Goal: Task Accomplishment & Management: Manage account settings

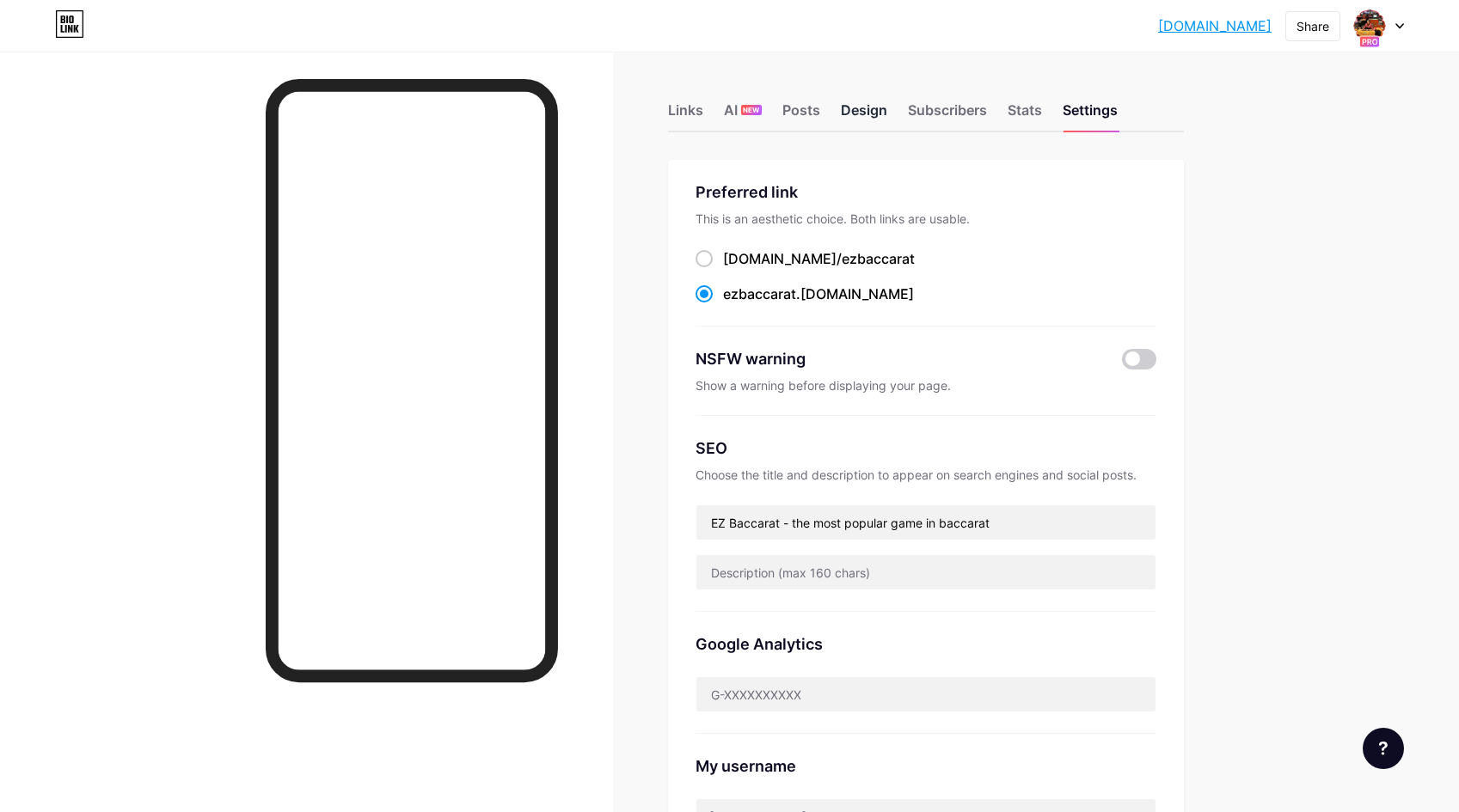
click at [873, 112] on div "Design" at bounding box center [864, 115] width 47 height 31
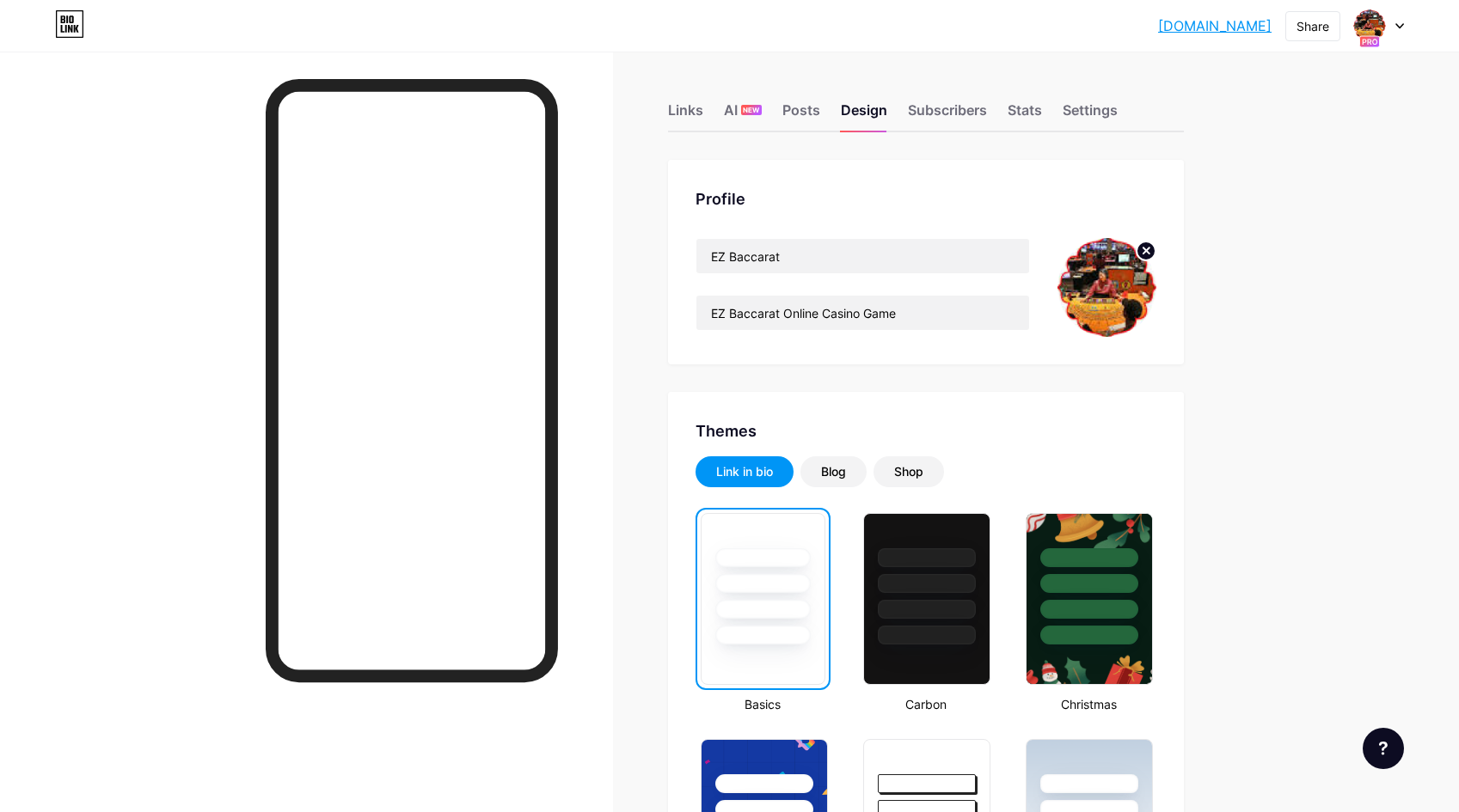
click at [684, 115] on div "Links" at bounding box center [686, 115] width 35 height 31
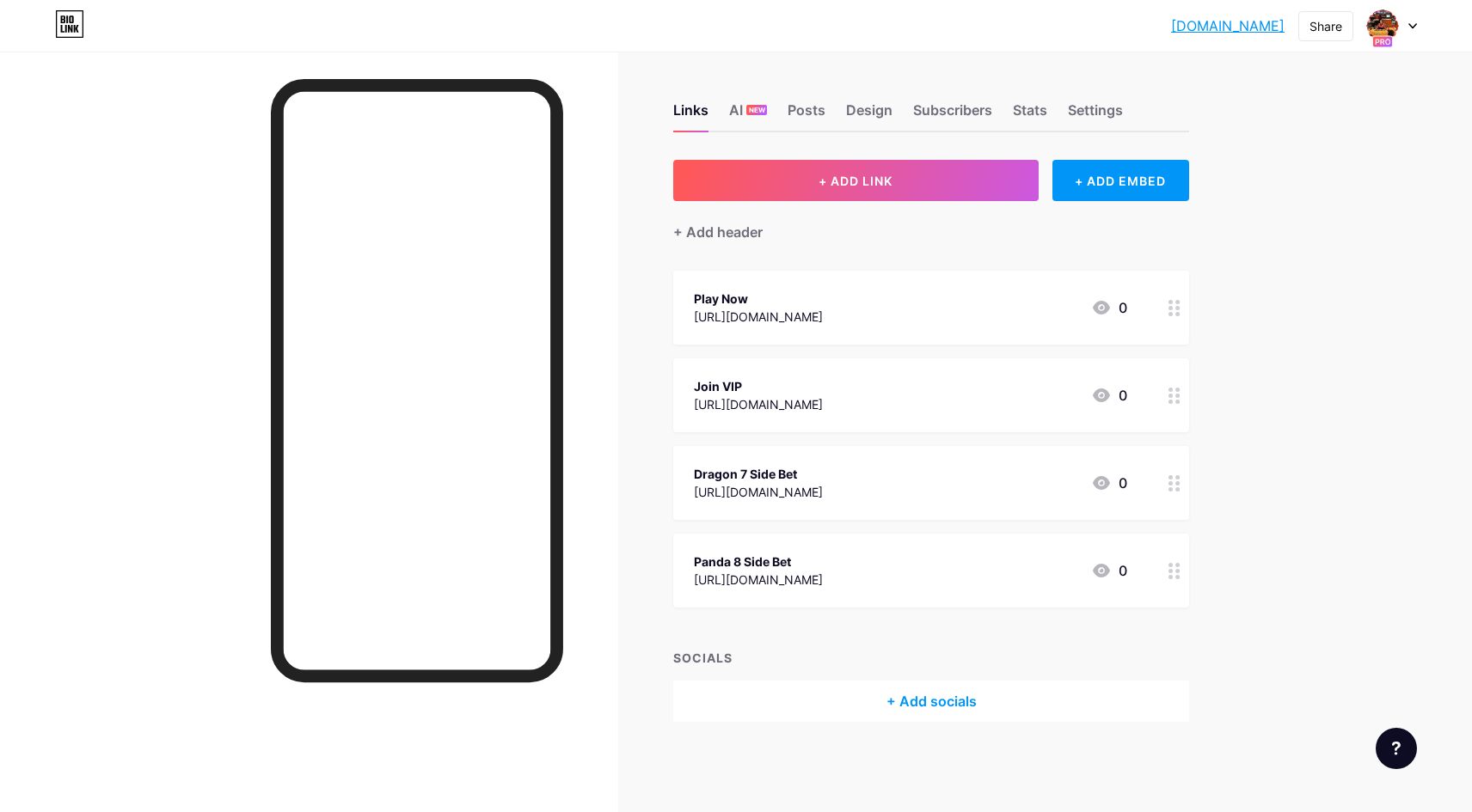
click at [1064, 103] on div "Links AI NEW Posts Design Subscribers Stats Settings" at bounding box center [930, 103] width 515 height 60
click at [1075, 108] on div "Settings" at bounding box center [1095, 115] width 55 height 31
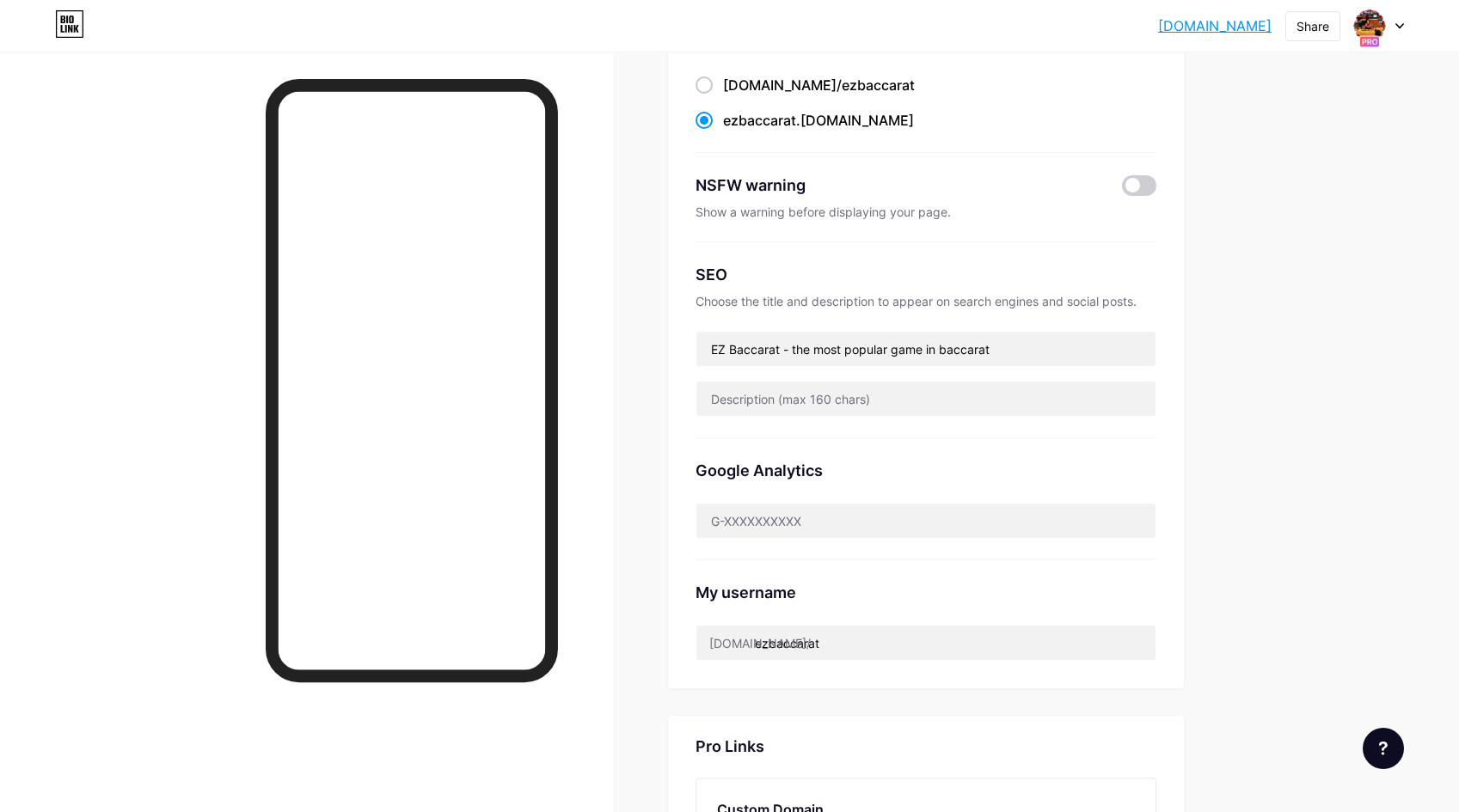
scroll to position [540, 0]
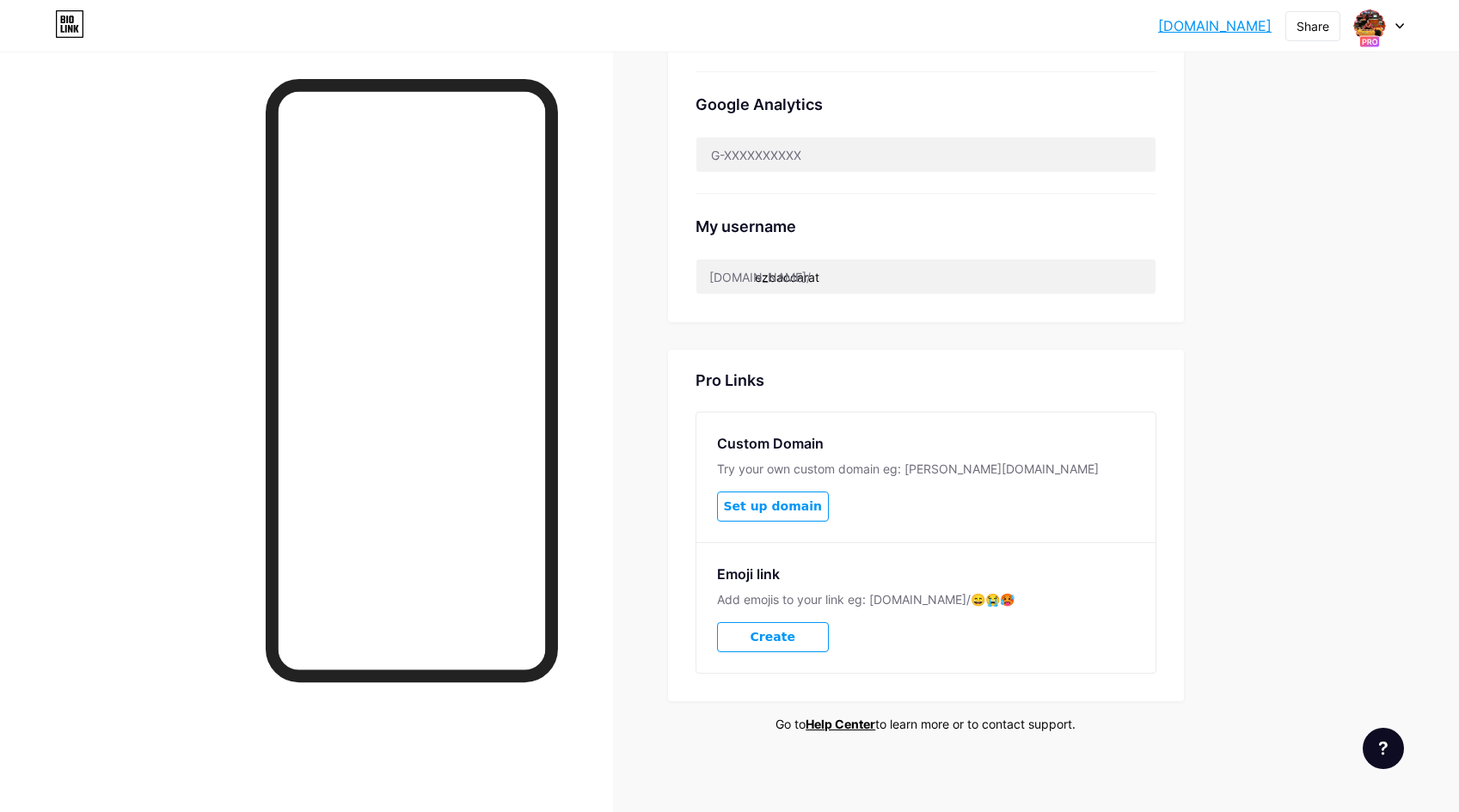
click at [1397, 760] on div at bounding box center [1383, 748] width 41 height 41
click at [1302, 685] on span "Chat with us" at bounding box center [1275, 678] width 82 height 21
click at [1301, 677] on span "Chat with us" at bounding box center [1275, 678] width 82 height 21
click at [1301, 600] on link at bounding box center [1297, 602] width 215 height 38
